Goal: Transaction & Acquisition: Purchase product/service

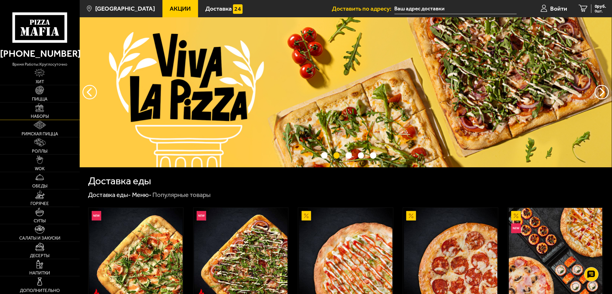
click at [45, 113] on link "Наборы" at bounding box center [40, 110] width 80 height 17
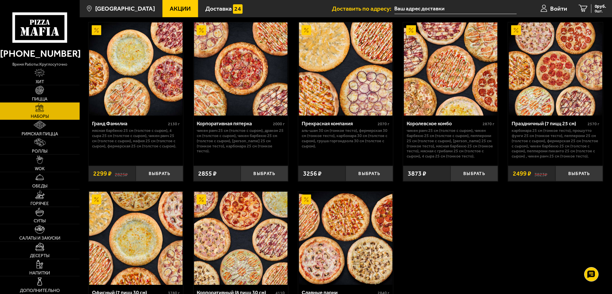
scroll to position [799, 0]
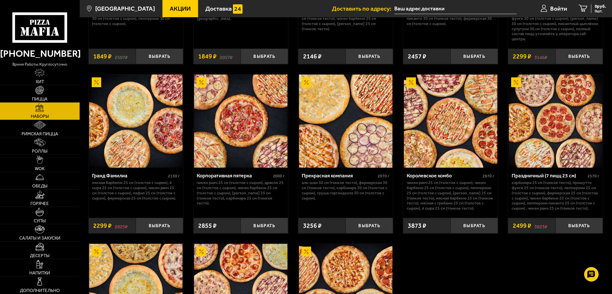
click at [444, 141] on img at bounding box center [450, 120] width 93 height 93
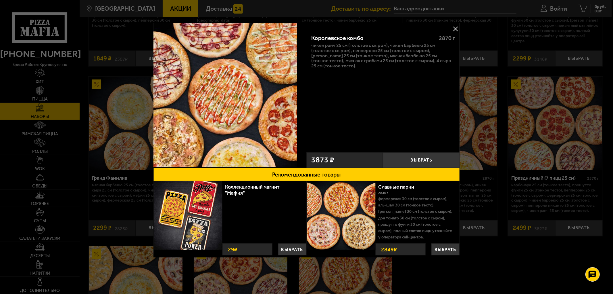
click at [454, 29] on button at bounding box center [455, 28] width 9 height 9
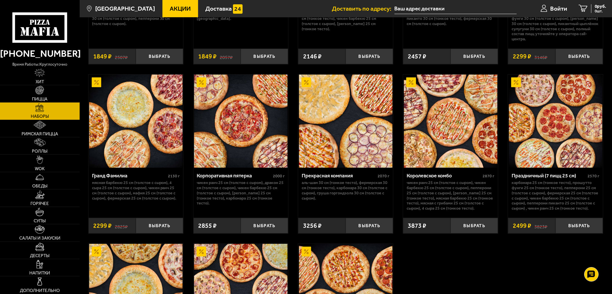
click at [582, 148] on img at bounding box center [555, 120] width 93 height 93
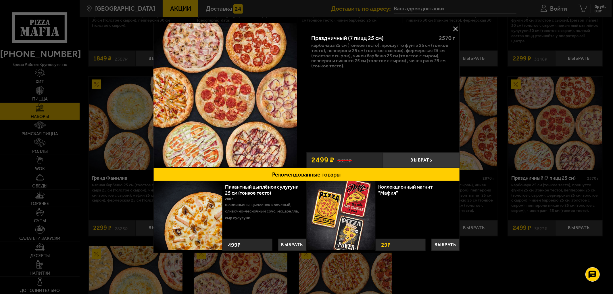
click at [453, 29] on button at bounding box center [455, 28] width 9 height 9
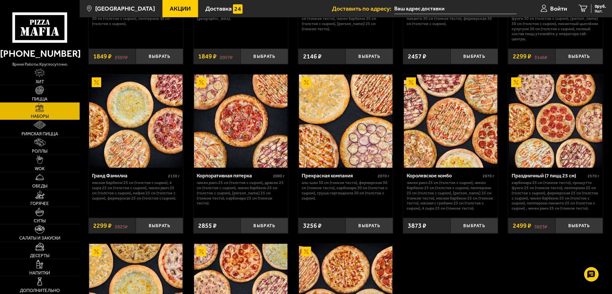
click at [225, 141] on img at bounding box center [240, 120] width 93 height 93
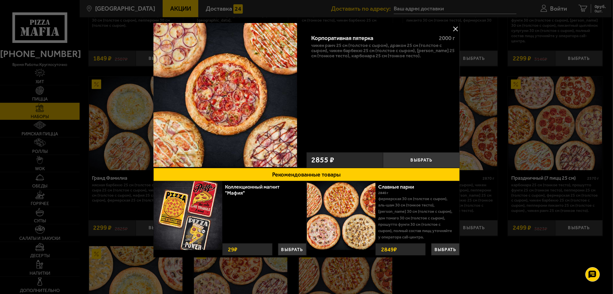
click at [454, 28] on button at bounding box center [455, 28] width 9 height 9
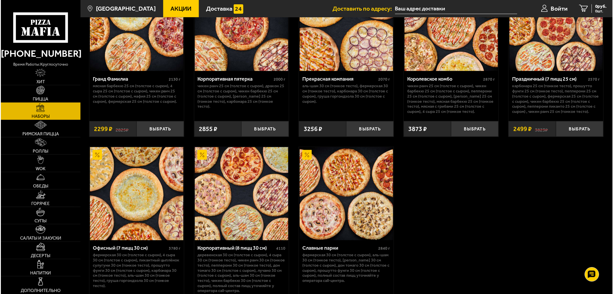
scroll to position [979, 0]
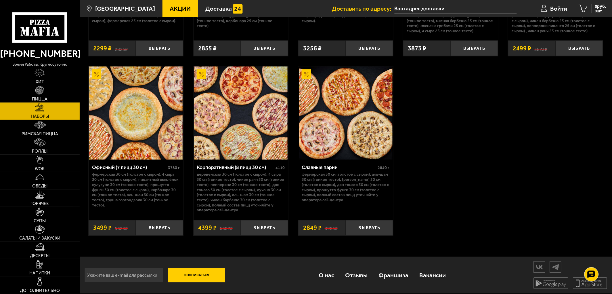
click at [251, 129] on img at bounding box center [240, 112] width 93 height 93
